Goal: Information Seeking & Learning: Learn about a topic

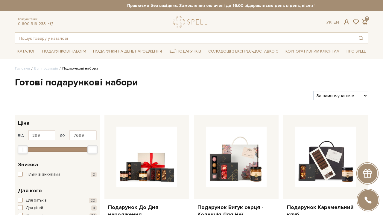
click at [183, 38] on input "text" at bounding box center [184, 38] width 338 height 11
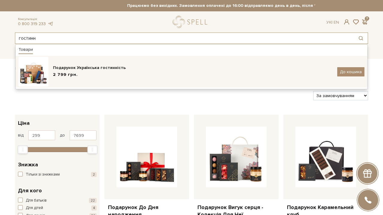
type input "гостинн"
click at [56, 68] on div "Подарунок Українська гостинність" at bounding box center [192, 68] width 279 height 6
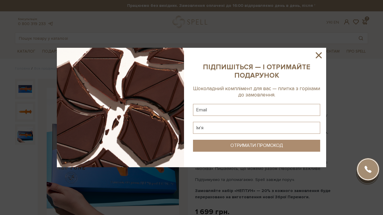
click at [319, 56] on icon at bounding box center [318, 55] width 6 height 6
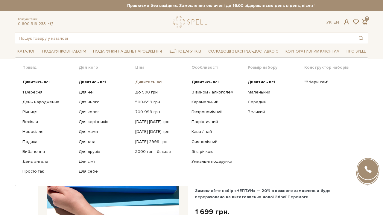
click at [152, 81] on b "Дивитись всі" at bounding box center [148, 82] width 27 height 5
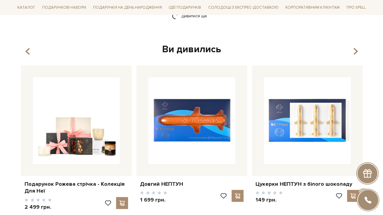
scroll to position [852, 0]
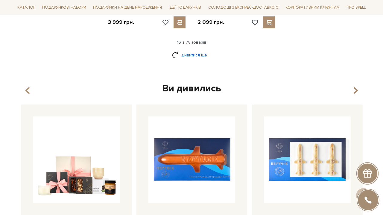
click at [191, 50] on link "Дивитися ще" at bounding box center [191, 55] width 39 height 10
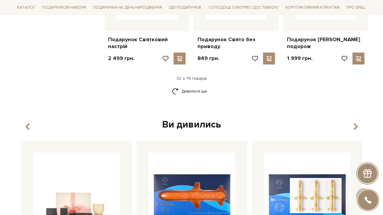
scroll to position [1435, 0]
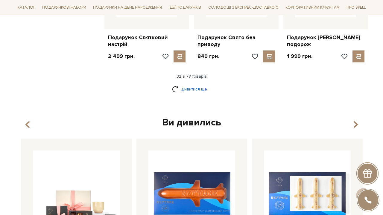
click at [193, 92] on link "Дивитися ще" at bounding box center [191, 89] width 39 height 10
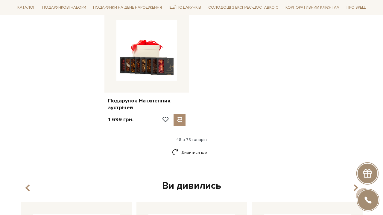
scroll to position [2135, 0]
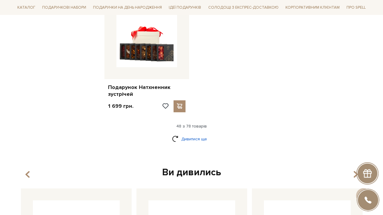
click at [191, 136] on link "Дивитися ще" at bounding box center [191, 139] width 39 height 10
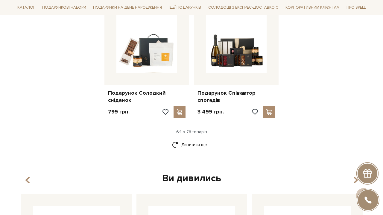
scroll to position [2762, 0]
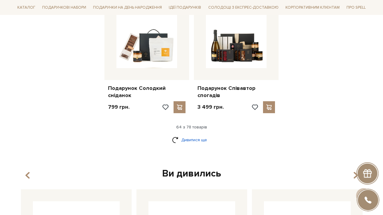
click at [195, 135] on link "Дивитися ще" at bounding box center [191, 140] width 39 height 10
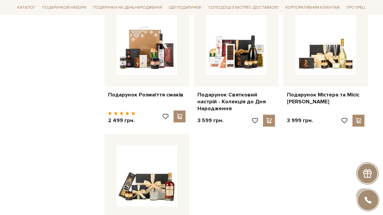
scroll to position [3251, 0]
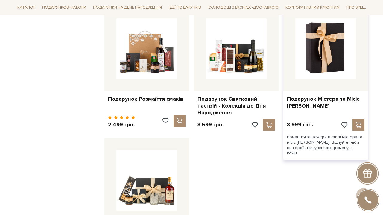
click at [333, 59] on img at bounding box center [325, 48] width 61 height 61
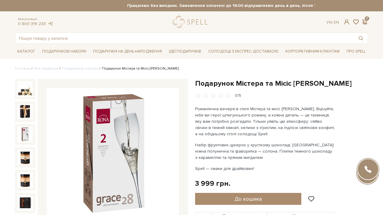
click at [22, 136] on img at bounding box center [25, 135] width 16 height 16
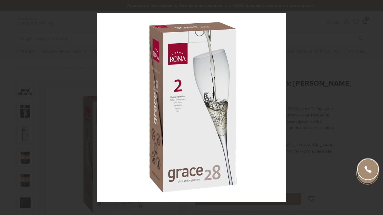
click at [91, 39] on div at bounding box center [191, 107] width 383 height 215
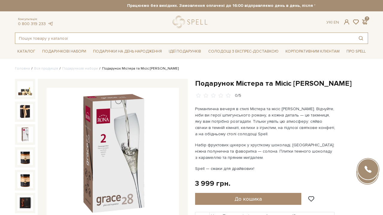
click at [88, 41] on input "text" at bounding box center [184, 38] width 338 height 11
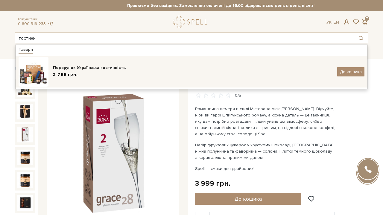
type input "гостинн"
click at [84, 66] on div "Подарунок Українська гостинність" at bounding box center [192, 68] width 279 height 6
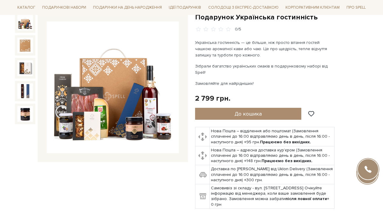
scroll to position [64, 0]
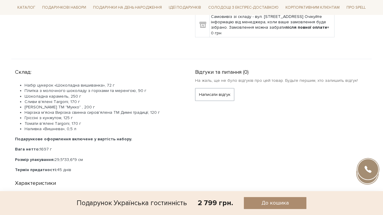
scroll to position [238, 0]
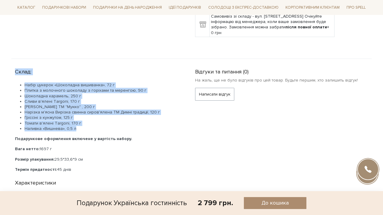
drag, startPoint x: 16, startPoint y: 65, endPoint x: 93, endPoint y: 123, distance: 96.7
click at [93, 123] on div "Склад: Набір цукерок «Шоколадна вишиванка», 72 г Плитка з молочного шоколаду з …" at bounding box center [101, 119] width 173 height 106
copy div "Склад: Набір цукерок «Шоколадна вишиванка», 72 г Плитка з молочного шоколаду з …"
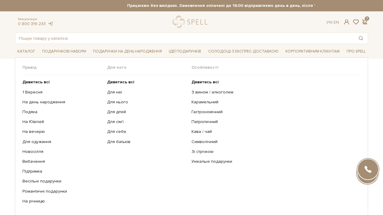
scroll to position [0, 0]
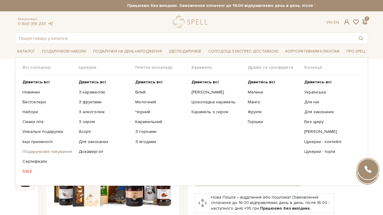
click at [39, 150] on link "Подарункове пакування" at bounding box center [48, 151] width 52 height 5
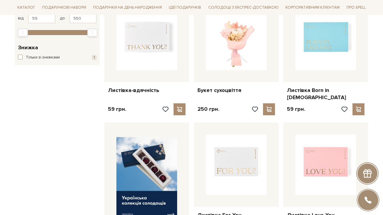
scroll to position [120, 0]
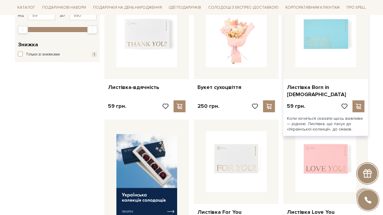
click at [325, 30] on img at bounding box center [325, 37] width 61 height 61
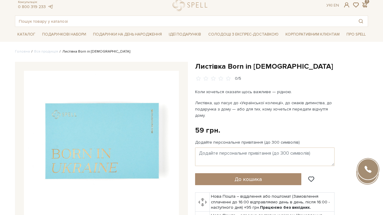
scroll to position [22, 0]
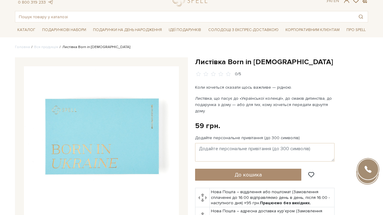
click at [88, 150] on img at bounding box center [101, 143] width 155 height 155
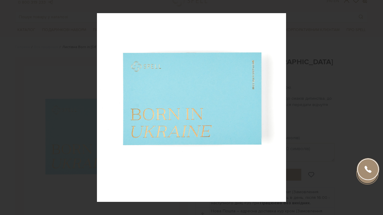
drag, startPoint x: 193, startPoint y: 130, endPoint x: 75, endPoint y: 57, distance: 138.3
click at [75, 57] on div at bounding box center [191, 107] width 383 height 215
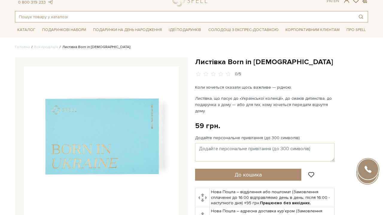
click at [110, 15] on input "text" at bounding box center [184, 16] width 338 height 11
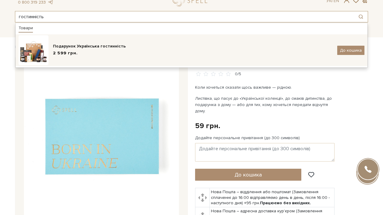
type input "гостинність"
click at [120, 46] on div "Подарунок Українська гостинність" at bounding box center [192, 46] width 279 height 6
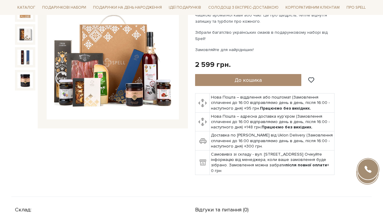
scroll to position [99, 0]
